Goal: Task Accomplishment & Management: Use online tool/utility

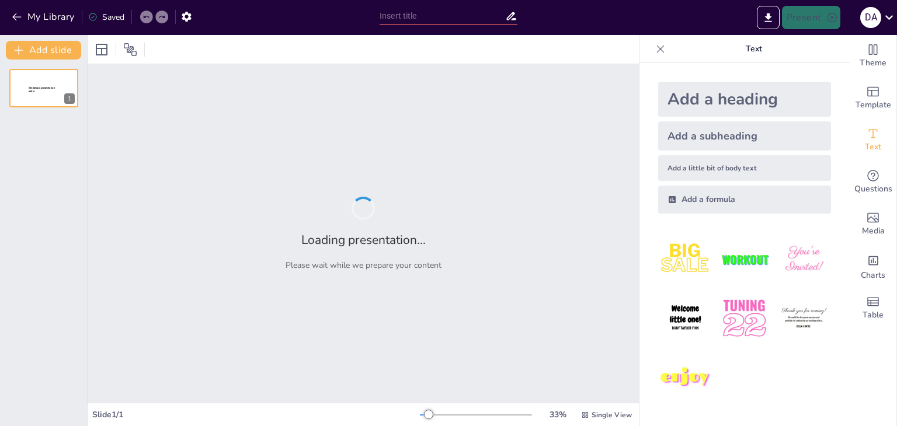
type input "Optimización de Inventarios con Drones en Operadores Logísticos"
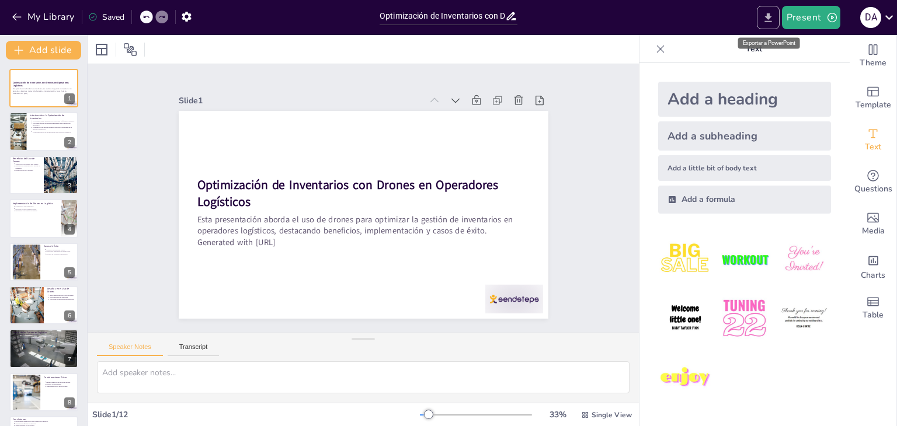
click at [771, 22] on icon "Export to PowerPoint" at bounding box center [768, 18] width 12 height 12
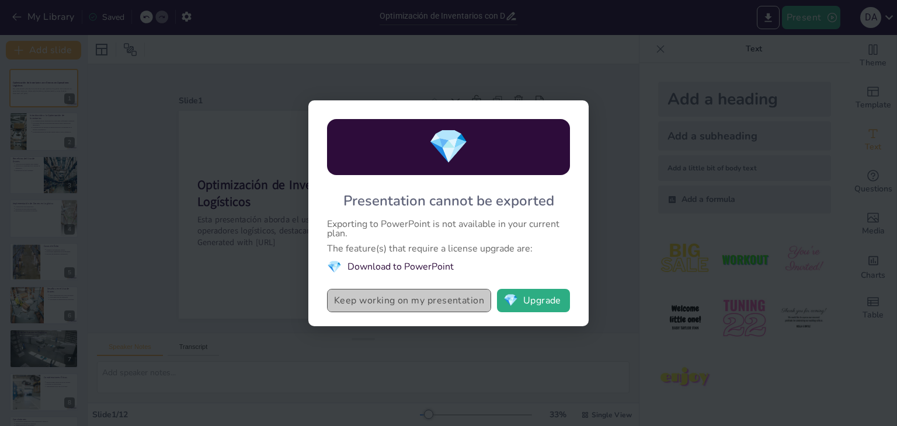
click at [441, 301] on button "Keep working on my presentation" at bounding box center [409, 300] width 164 height 23
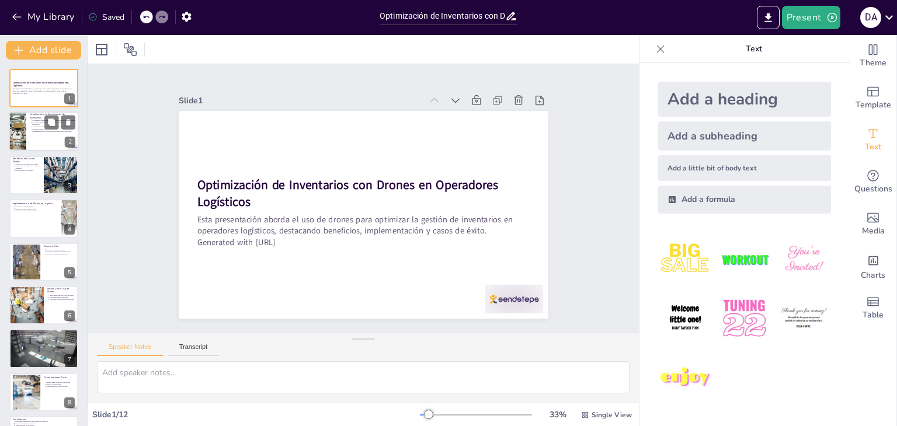
click at [36, 127] on p "La integración de drones en logística mejora la visibilidad de la cadena de sum…" at bounding box center [54, 128] width 43 height 5
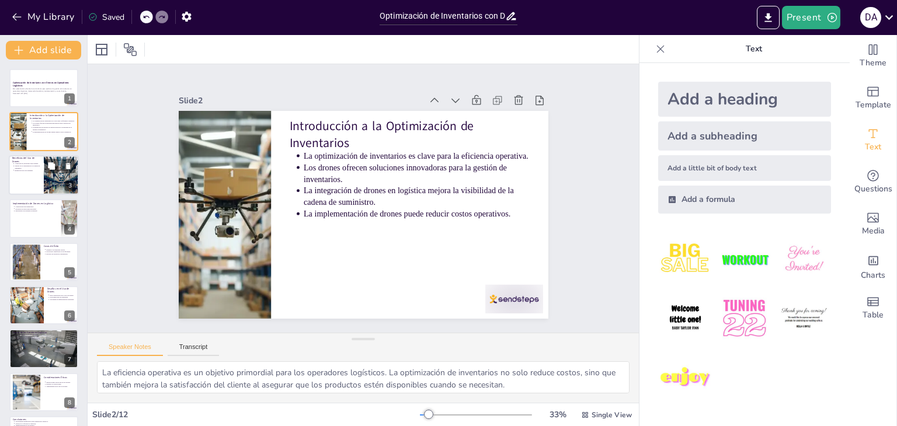
click at [26, 174] on div at bounding box center [44, 175] width 70 height 40
type textarea "La rapidez en las auditorías es fundamental para mantener la fluidez de las ope…"
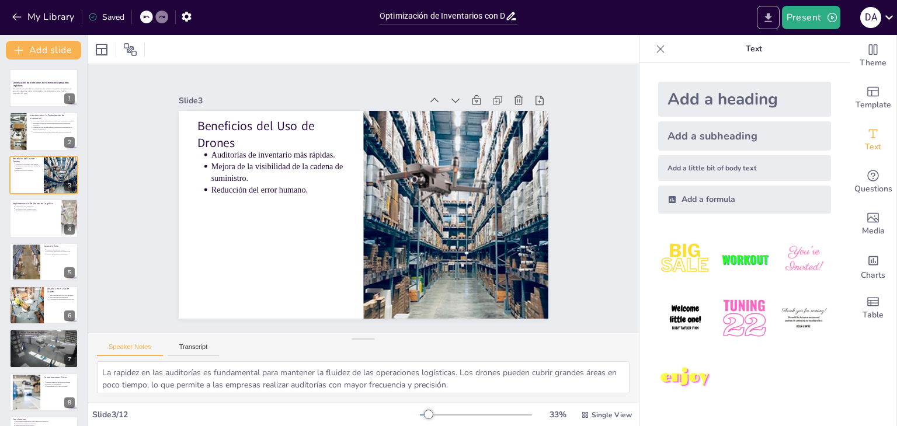
click at [768, 14] on icon "Export to PowerPoint" at bounding box center [768, 18] width 12 height 12
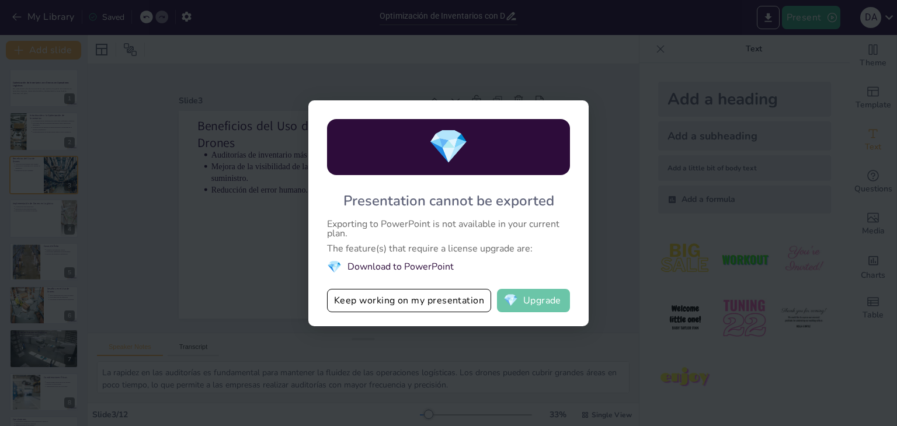
click at [521, 306] on button "💎 Upgrade" at bounding box center [533, 300] width 73 height 23
